Goal: Task Accomplishment & Management: Manage account settings

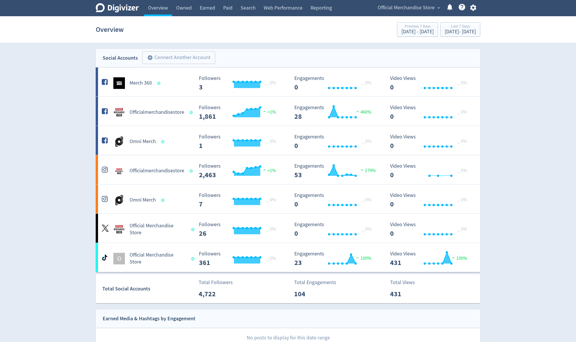
click at [433, 9] on span "Official Merchandise Store" at bounding box center [406, 7] width 57 height 9
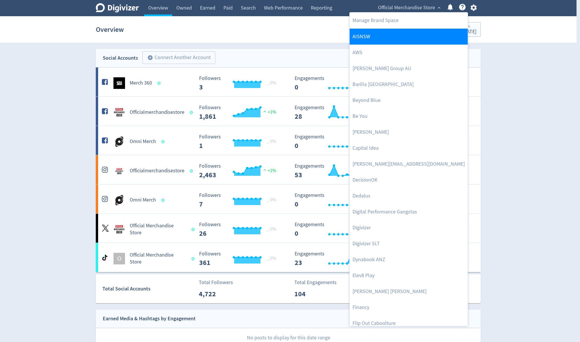
click at [383, 34] on link "AISNSW" at bounding box center [408, 37] width 118 height 16
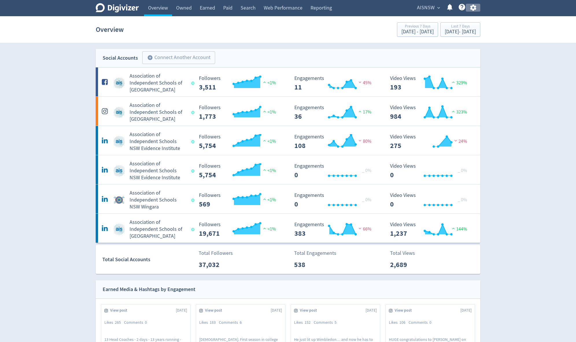
click at [474, 7] on icon "button" at bounding box center [473, 8] width 6 height 6
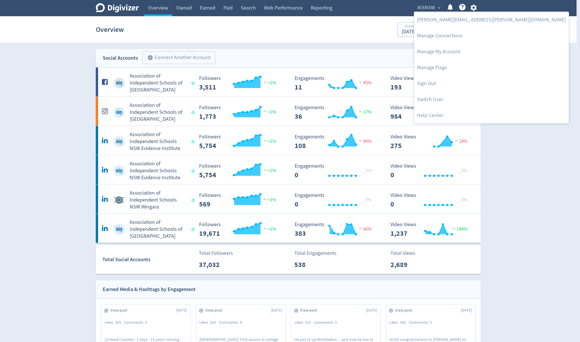
click at [430, 8] on div at bounding box center [290, 171] width 580 height 342
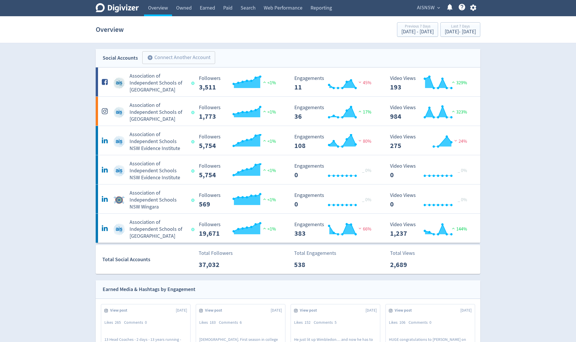
click at [430, 8] on div "[PERSON_NAME][EMAIL_ADDRESS][PERSON_NAME][DOMAIN_NAME] Manage Connections Manag…" at bounding box center [288, 171] width 576 height 342
click at [431, 8] on span "AISNSW" at bounding box center [426, 7] width 18 height 9
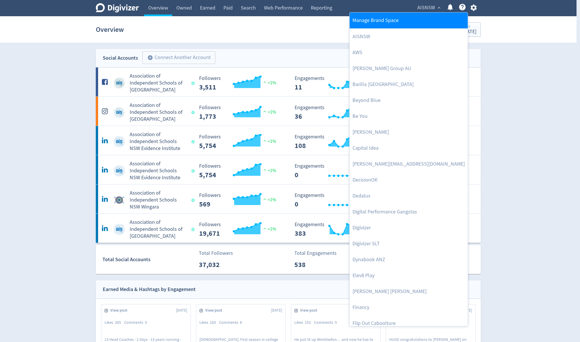
click at [400, 24] on link "Manage Brand Space" at bounding box center [408, 20] width 118 height 16
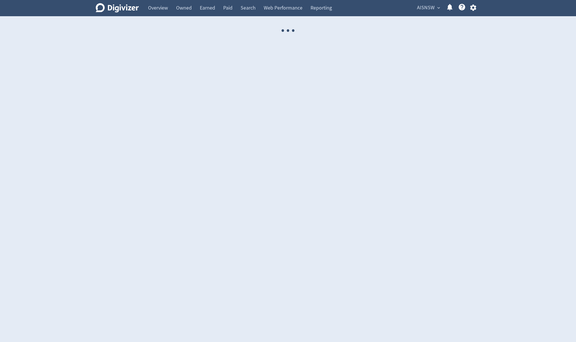
select select "USER"
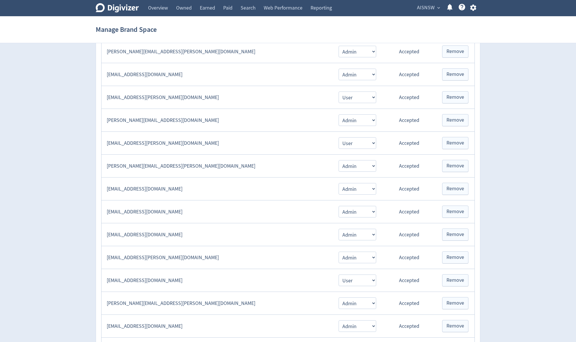
scroll to position [257, 0]
click at [238, 148] on td "[EMAIL_ADDRESS][PERSON_NAME][DOMAIN_NAME]" at bounding box center [217, 142] width 231 height 23
click at [159, 11] on link "Overview" at bounding box center [158, 8] width 28 height 16
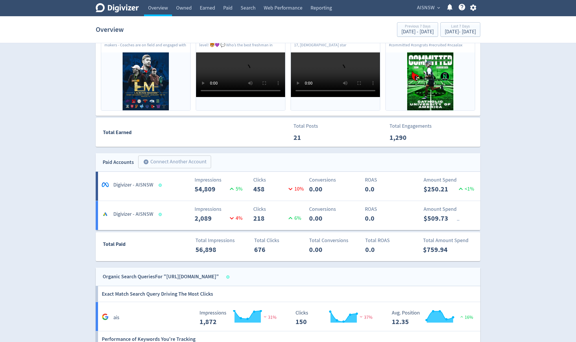
scroll to position [340, 0]
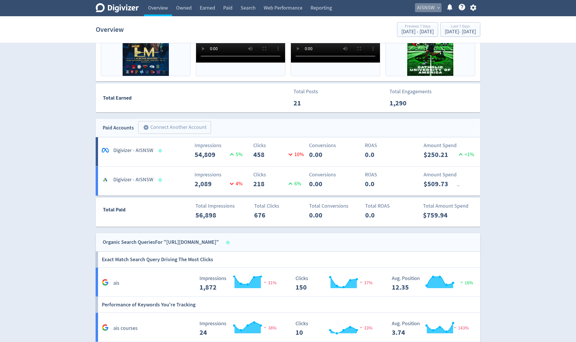
click at [434, 8] on span "AISNSW" at bounding box center [426, 7] width 18 height 9
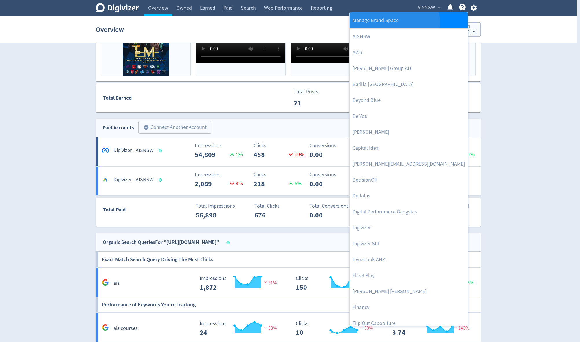
click at [393, 22] on link "Manage Brand Space" at bounding box center [408, 20] width 118 height 16
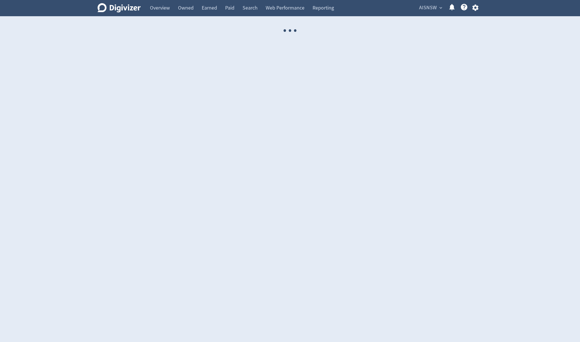
click at [474, 6] on icon "button" at bounding box center [475, 8] width 6 height 6
select select "USER"
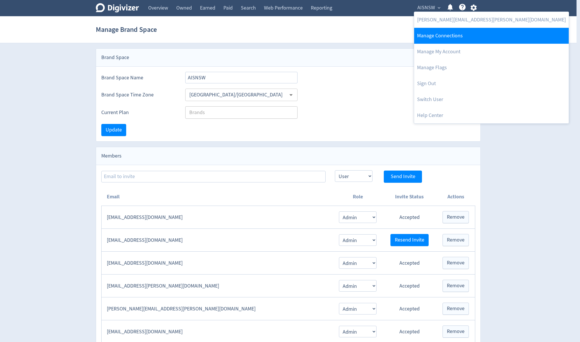
click at [452, 33] on link "Manage Connections" at bounding box center [491, 36] width 154 height 16
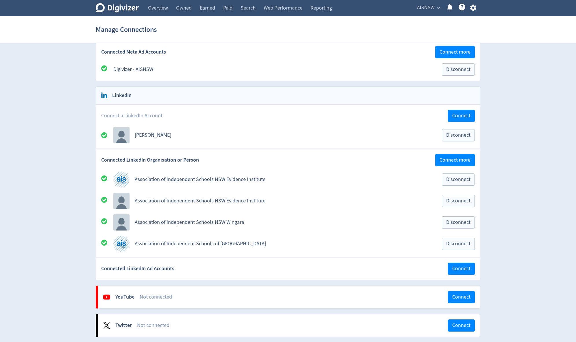
scroll to position [195, 0]
